Goal: Task Accomplishment & Management: Manage account settings

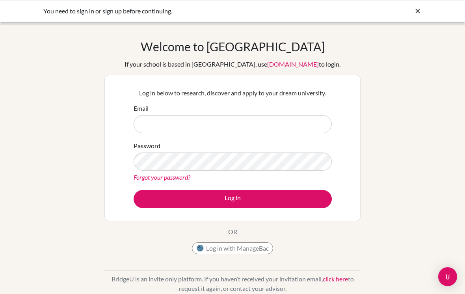
click at [321, 132] on input "Email" at bounding box center [233, 124] width 198 height 18
click at [418, 11] on icon at bounding box center [418, 11] width 8 height 8
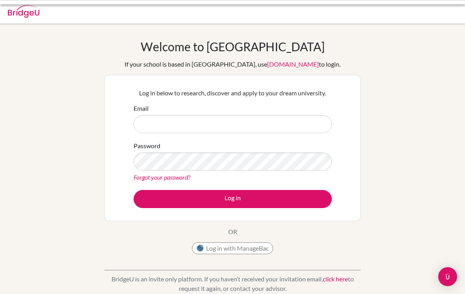
click at [413, 11] on div at bounding box center [232, 12] width 457 height 24
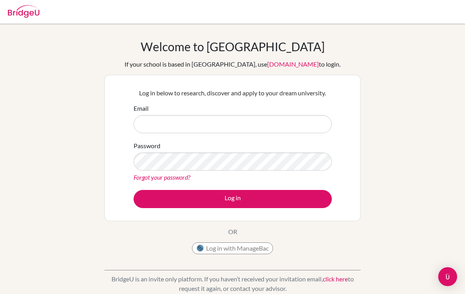
click at [294, 91] on p "Log in below to research, discover and apply to your dream university." at bounding box center [233, 92] width 198 height 9
click at [12, 17] on img at bounding box center [24, 11] width 32 height 13
click at [284, 125] on input "Email" at bounding box center [233, 124] width 198 height 18
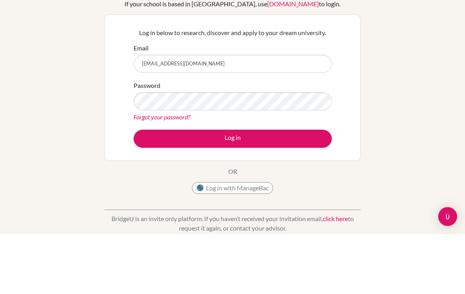
type input "[EMAIL_ADDRESS][DOMAIN_NAME]"
click at [150, 141] on label "Password" at bounding box center [147, 145] width 27 height 9
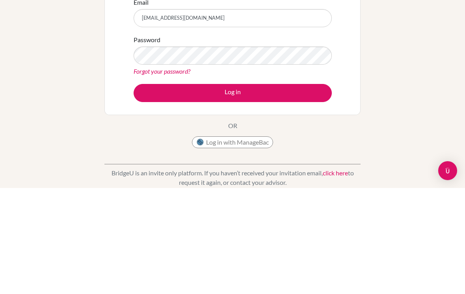
click at [314, 190] on button "Log in" at bounding box center [233, 199] width 198 height 18
